Goal: Task Accomplishment & Management: Manage account settings

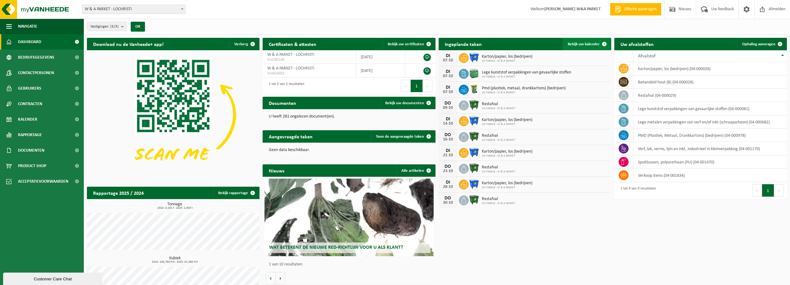
click at [589, 44] on span "Bekijk uw kalender" at bounding box center [584, 44] width 32 height 4
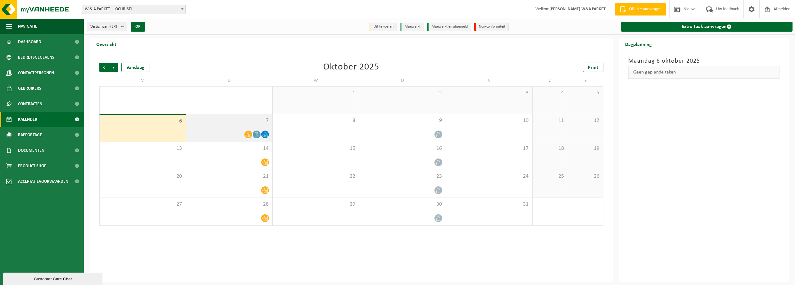
click at [232, 126] on div "7" at bounding box center [229, 128] width 86 height 28
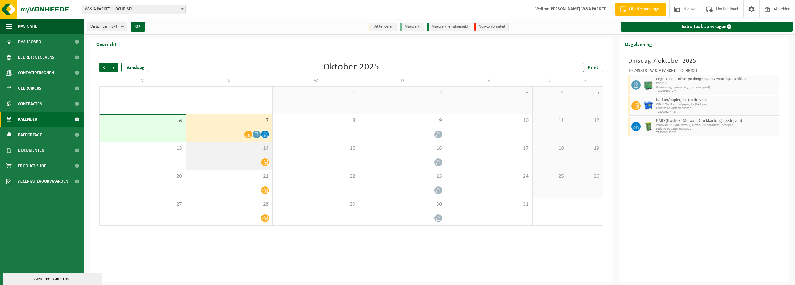
click at [266, 163] on icon at bounding box center [264, 162] width 5 height 5
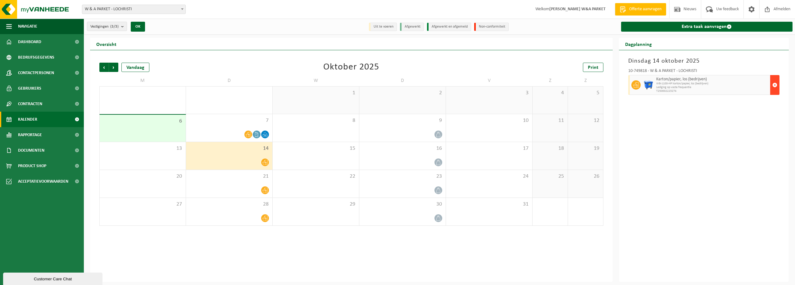
click at [775, 85] on span "button" at bounding box center [774, 85] width 5 height 12
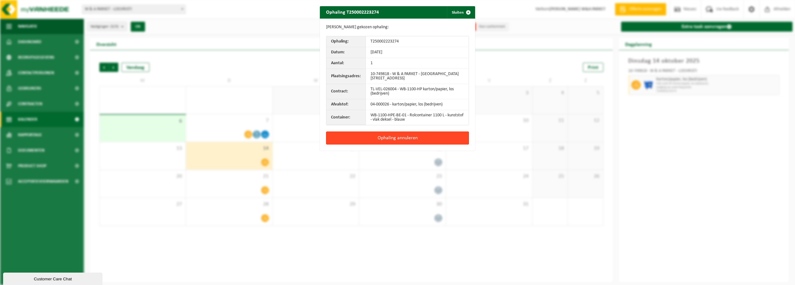
click at [382, 139] on button "Ophaling annuleren" at bounding box center [397, 138] width 143 height 13
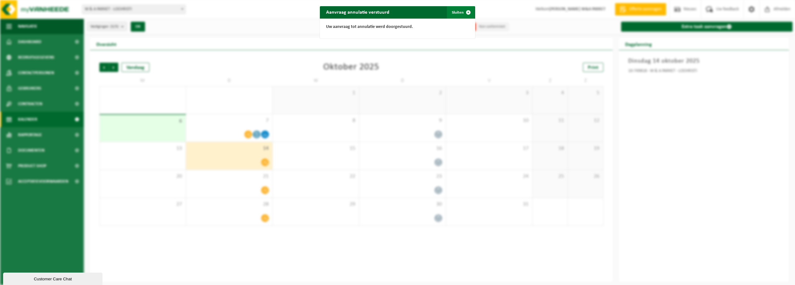
click at [458, 11] on button "Sluiten" at bounding box center [461, 12] width 28 height 12
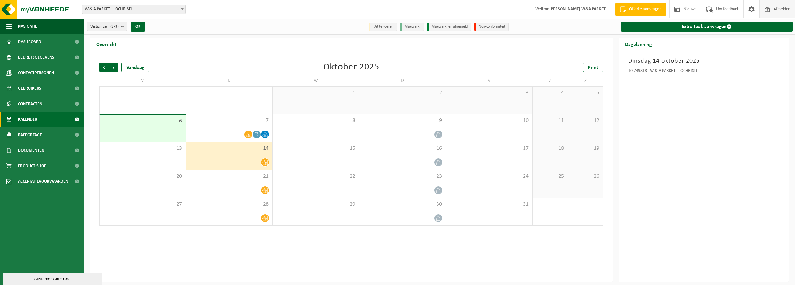
click at [780, 9] on span "Afmelden" at bounding box center [782, 9] width 20 height 18
